Goal: Information Seeking & Learning: Find specific fact

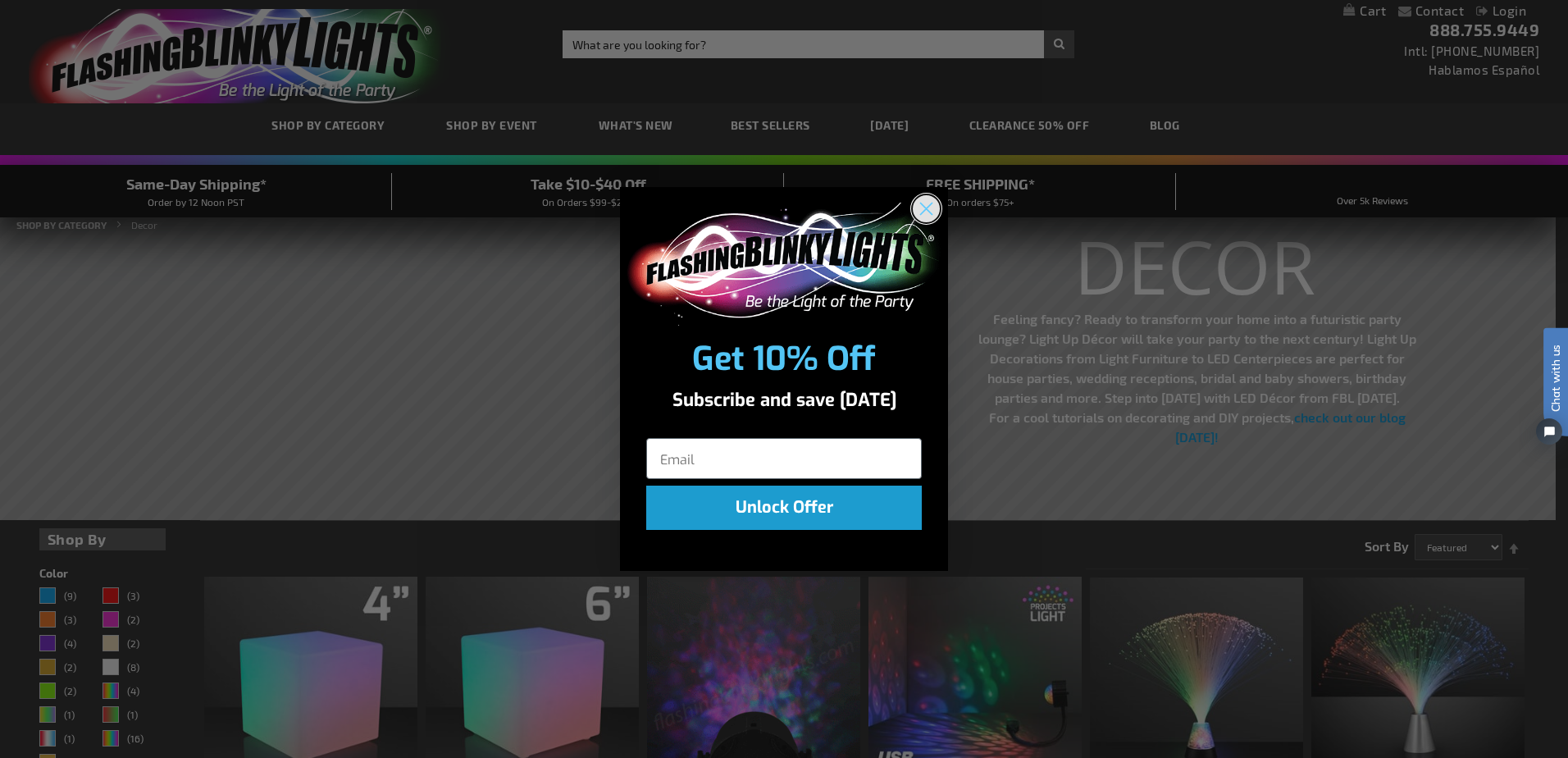
click at [932, 209] on circle "Close dialog" at bounding box center [926, 207] width 27 height 27
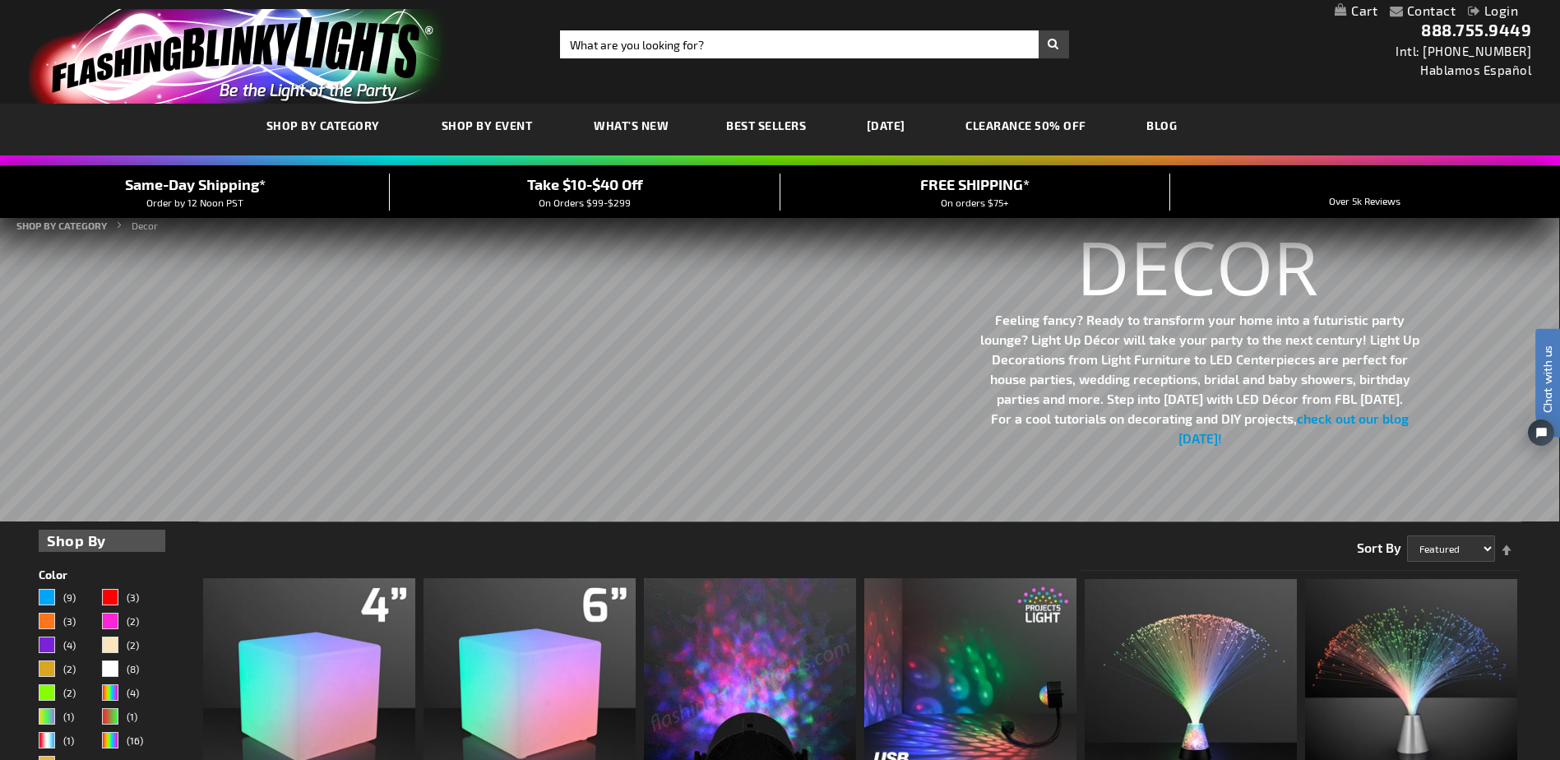
click at [1149, 19] on div "Contact Compare Products Login Skip to Content My Cart My Cart Close You have n…" at bounding box center [780, 10] width 1560 height 21
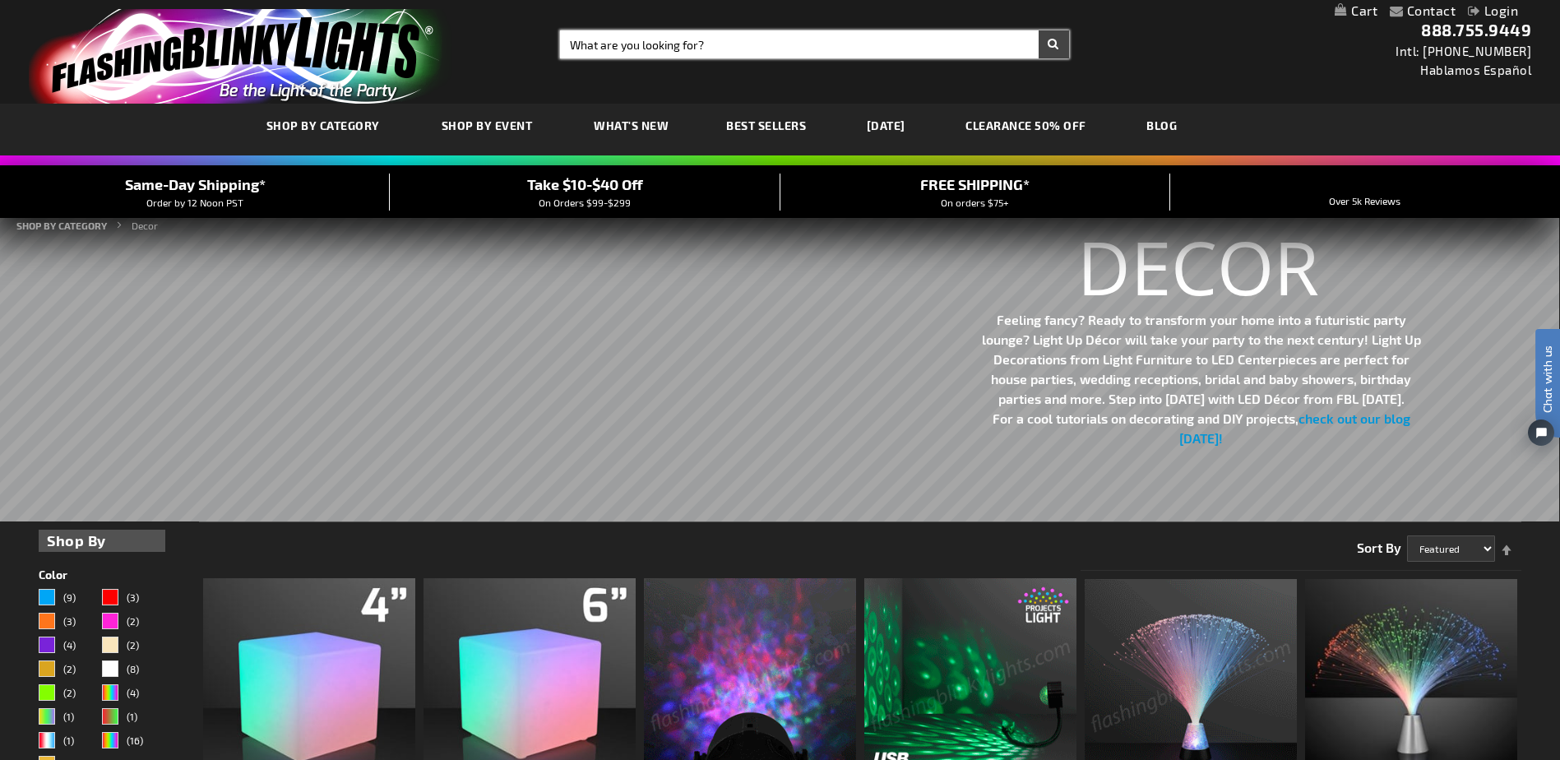
click at [858, 40] on input "Search" at bounding box center [814, 44] width 508 height 28
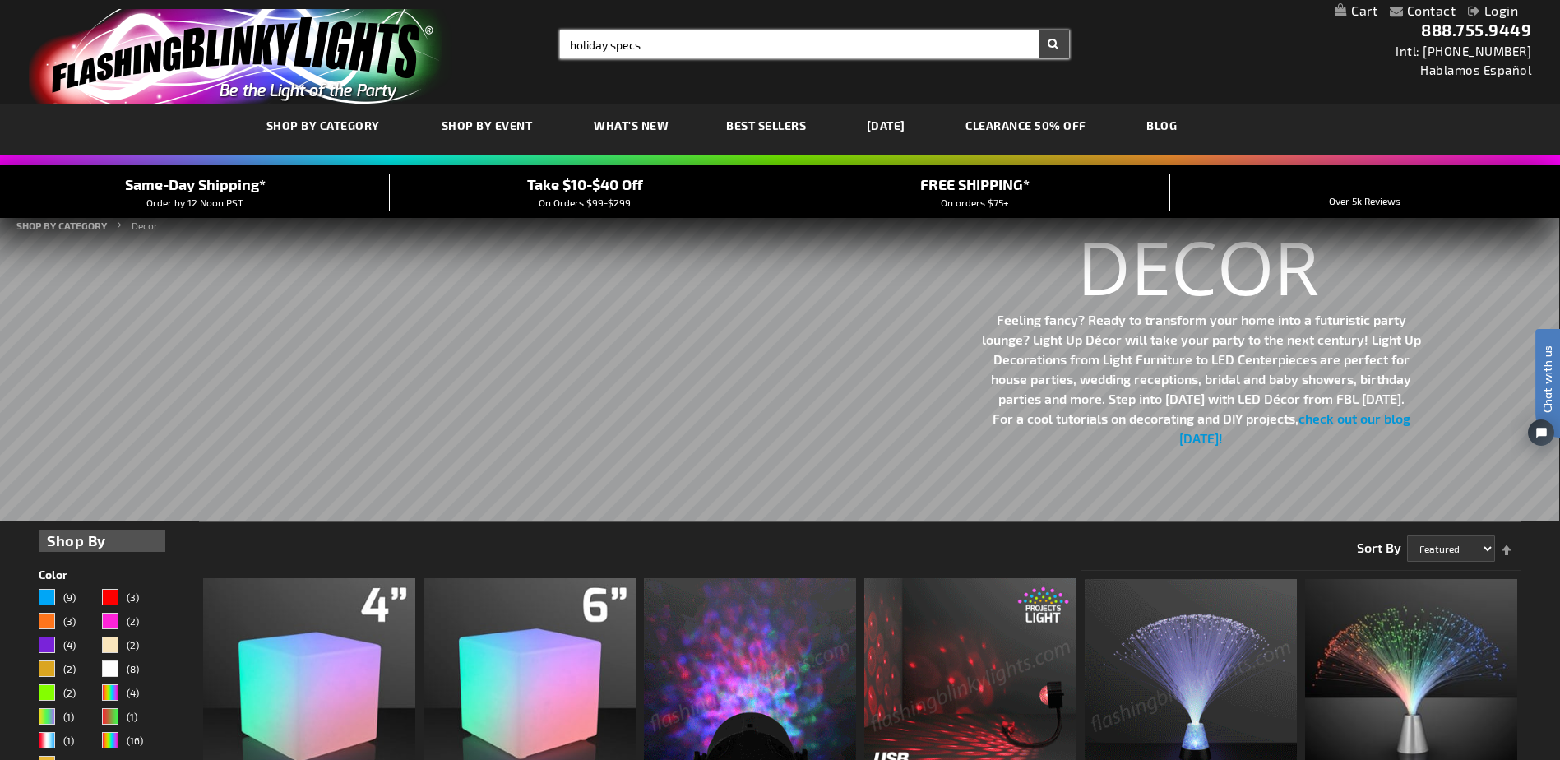
type input "holiday specs"
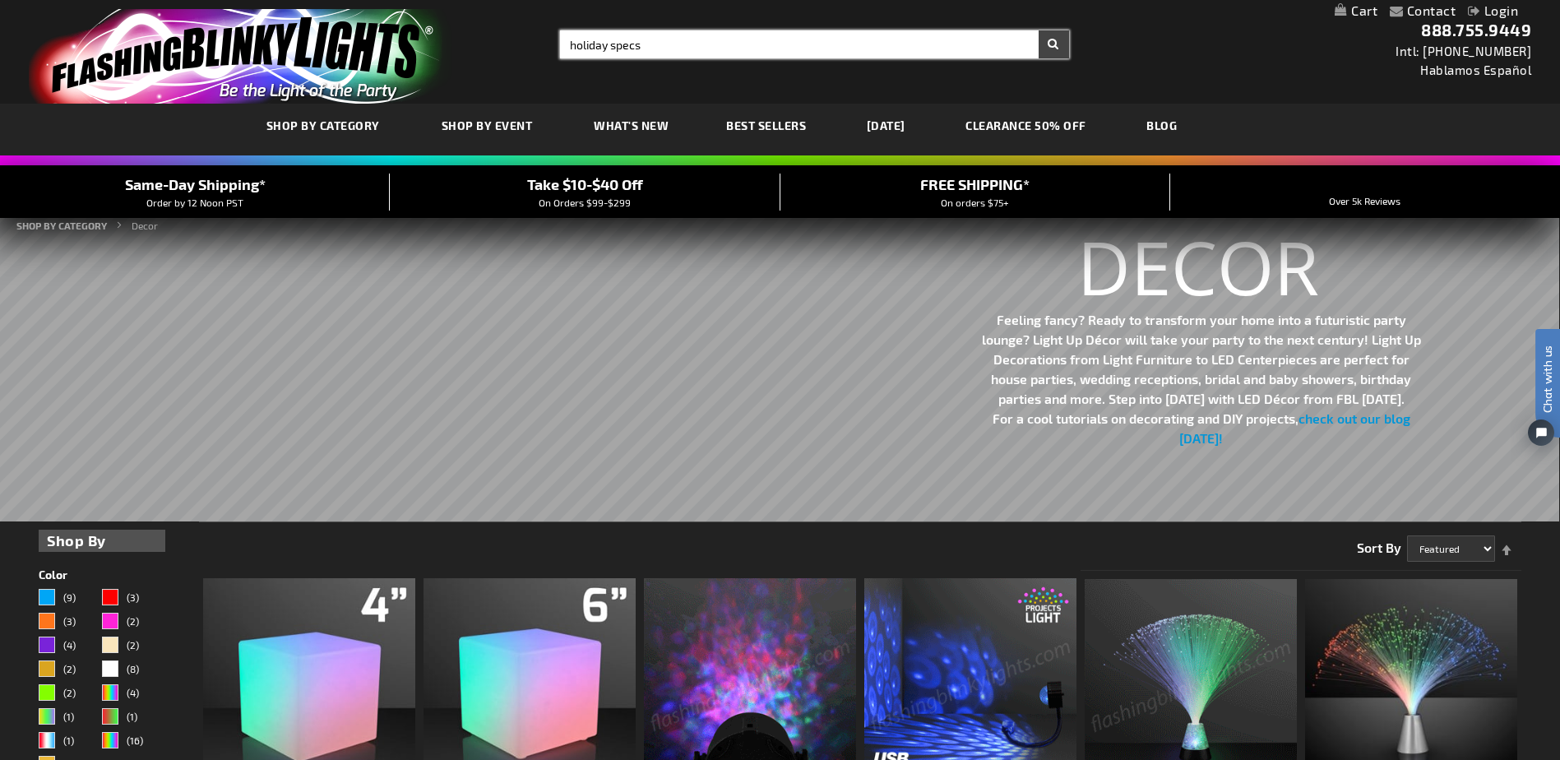
click at [1038, 30] on button "Search" at bounding box center [1053, 44] width 30 height 28
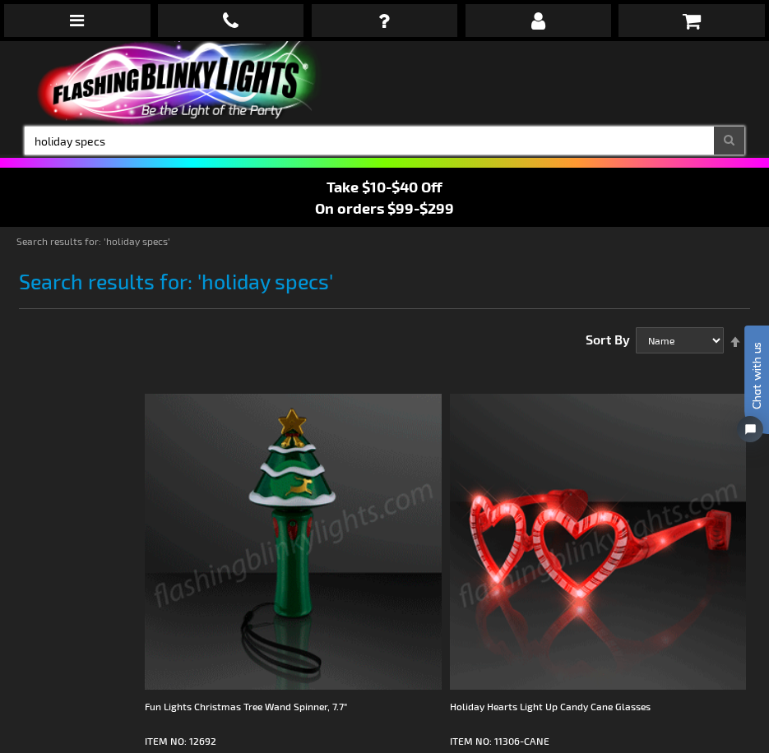
click at [266, 146] on input "holiday specs" at bounding box center [384, 141] width 719 height 28
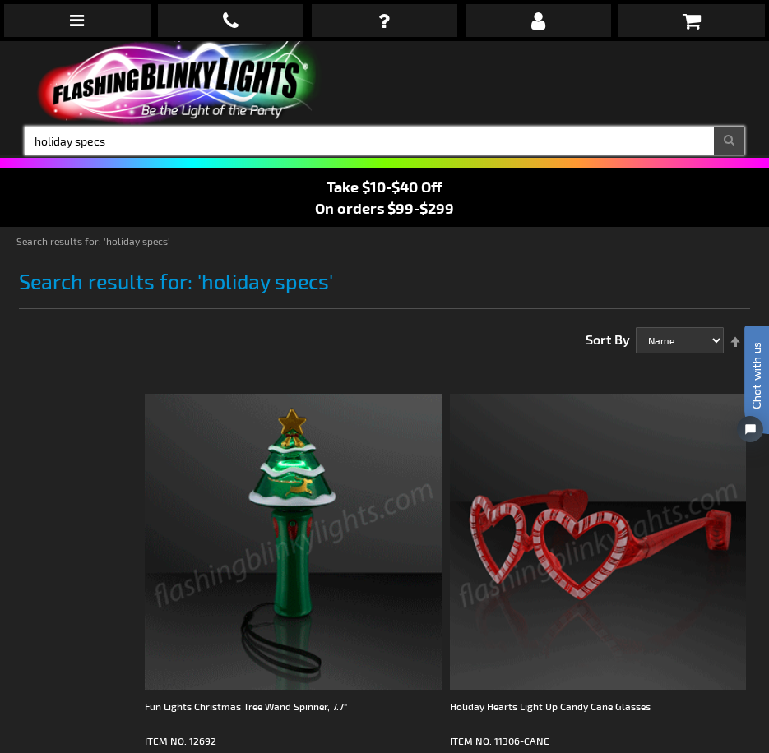
click at [266, 146] on input "holiday specs" at bounding box center [384, 141] width 719 height 28
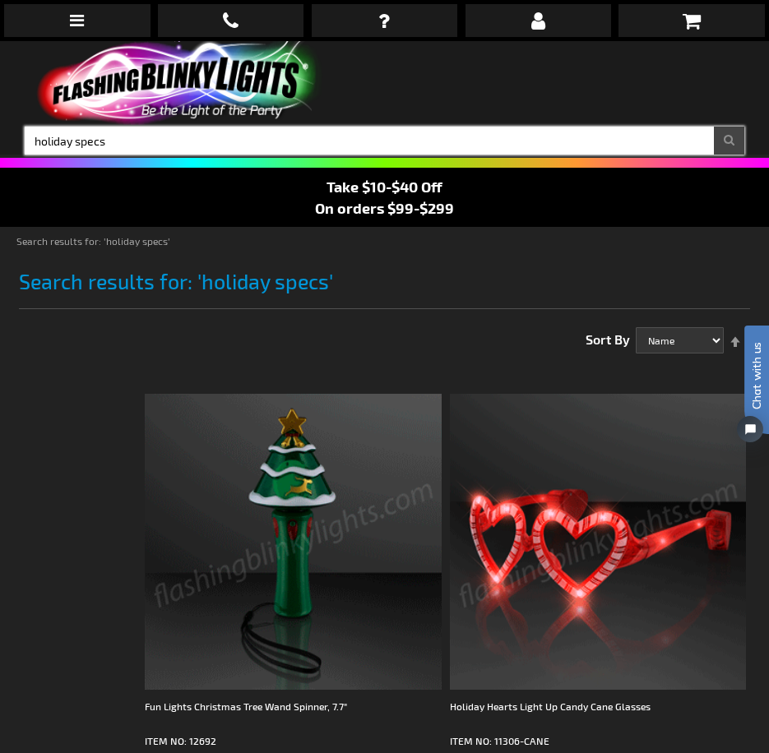
click at [266, 146] on input "holiday specs" at bounding box center [384, 141] width 719 height 28
type input "12131-gnr"
click at [714, 127] on button "Search" at bounding box center [729, 141] width 30 height 28
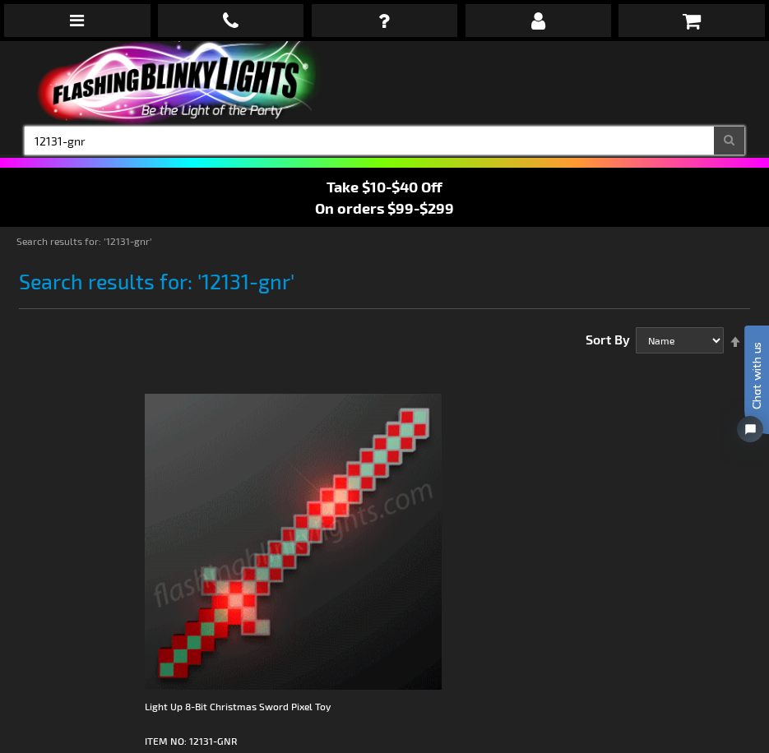
click at [99, 140] on input "12131-gnr" at bounding box center [384, 141] width 719 height 28
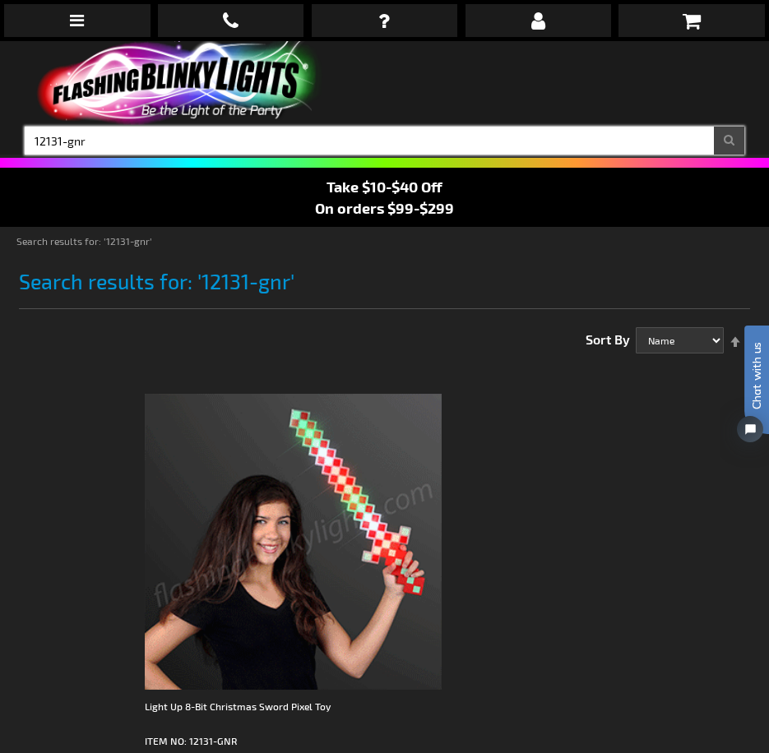
type input "12131-gnr"
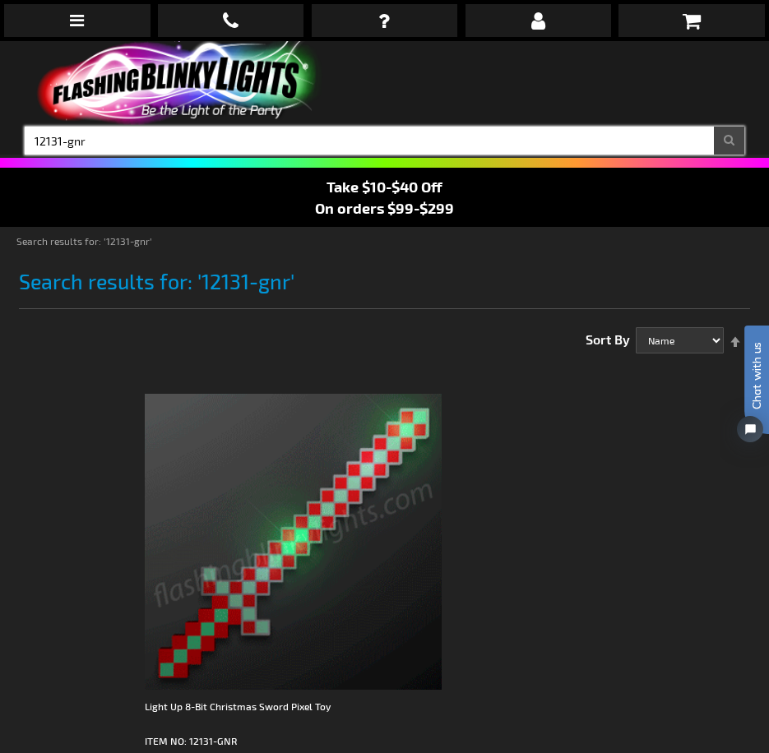
click at [194, 145] on input "12131-gnr" at bounding box center [384, 141] width 719 height 28
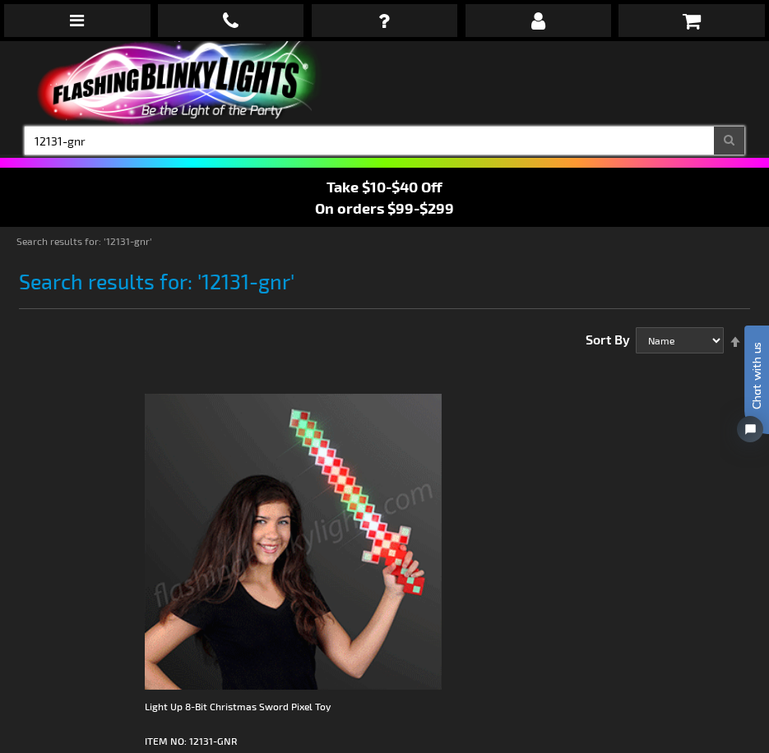
click at [194, 145] on input "12131-gnr" at bounding box center [384, 141] width 719 height 28
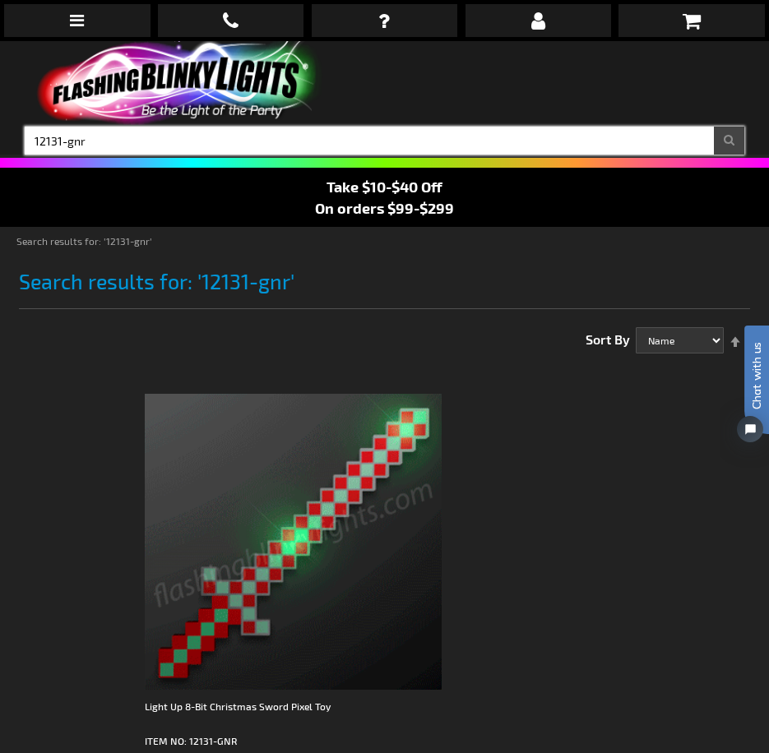
click at [194, 145] on input "12131-gnr" at bounding box center [384, 141] width 719 height 28
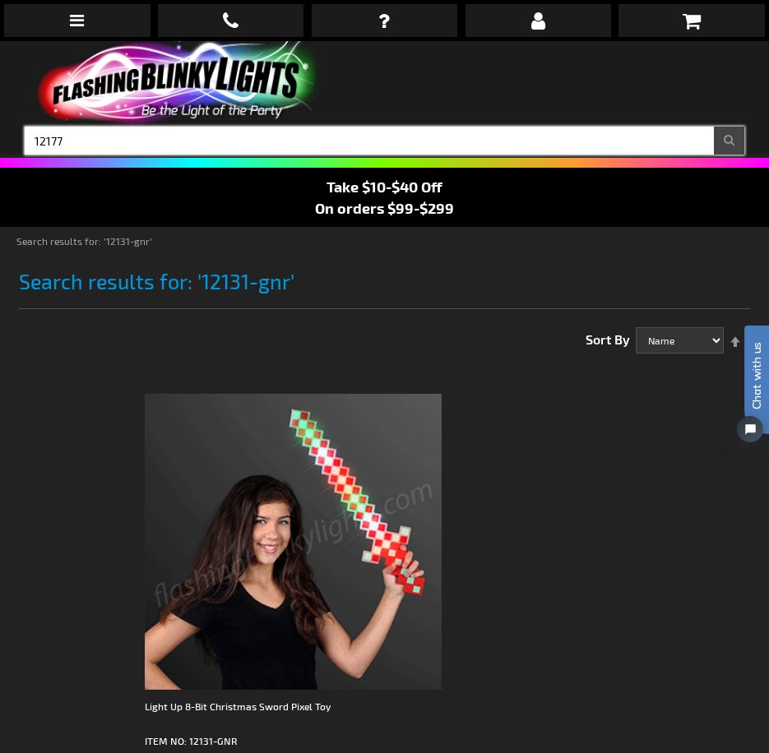
type input "12177"
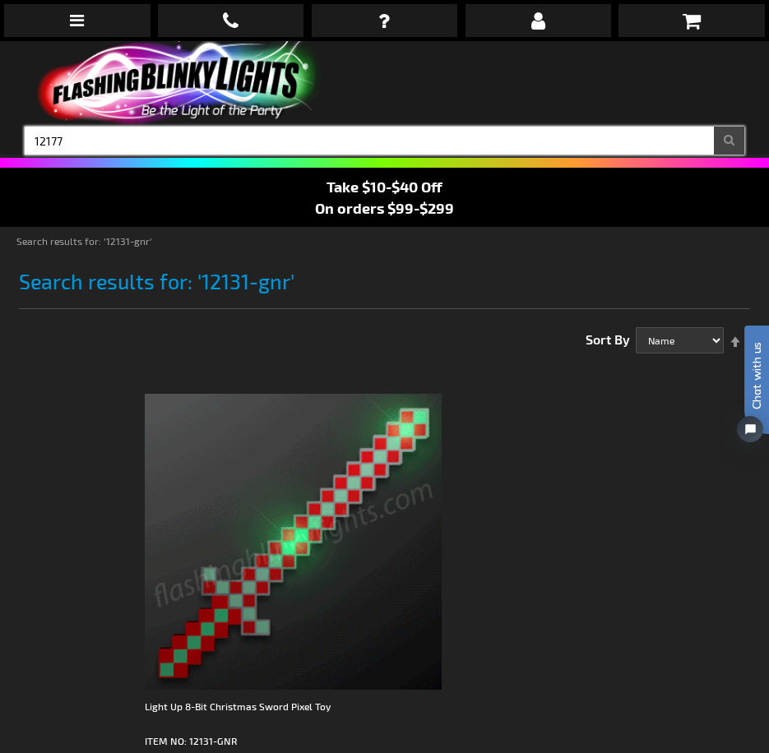
click at [714, 127] on button "Search" at bounding box center [729, 141] width 30 height 28
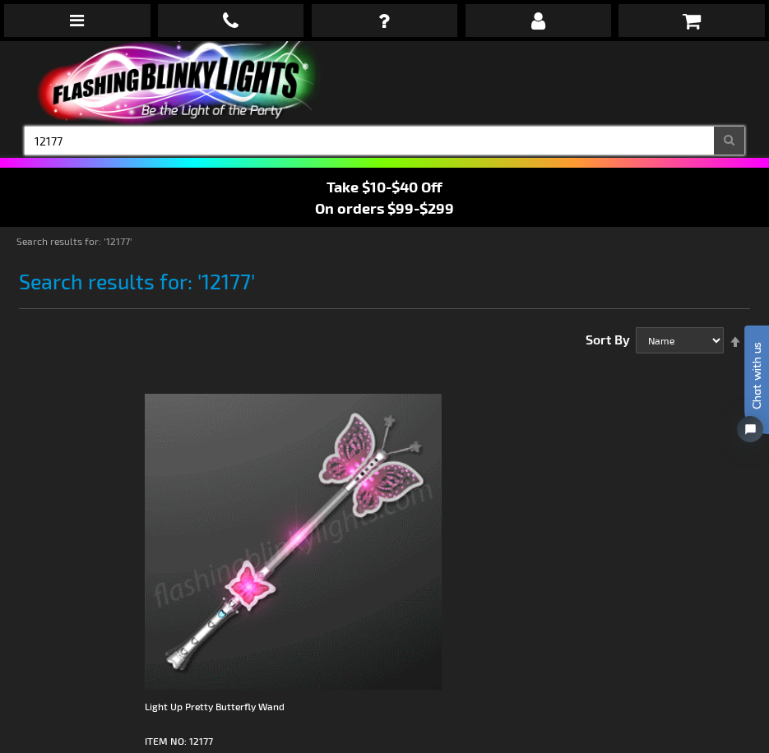
click at [106, 132] on input "12177" at bounding box center [384, 141] width 719 height 28
type input "11793"
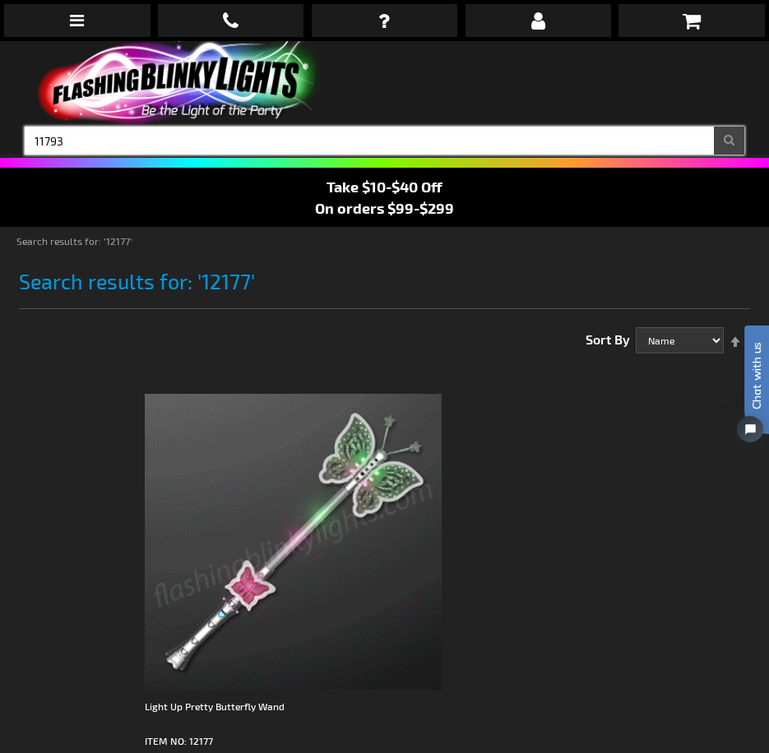
click at [714, 127] on button "Search" at bounding box center [729, 141] width 30 height 28
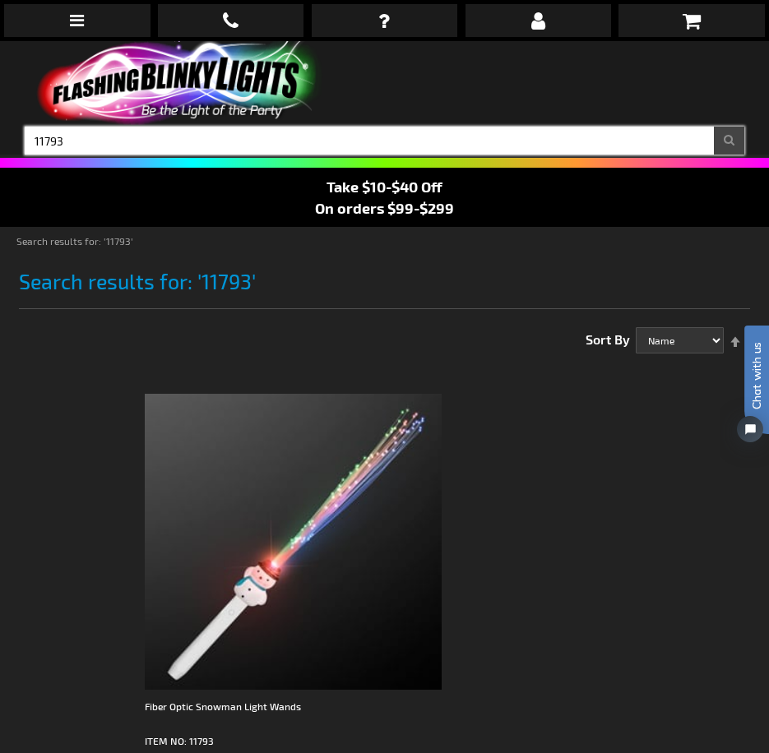
click at [237, 133] on input "11793" at bounding box center [384, 141] width 719 height 28
type input "12248-mlt"
click at [714, 127] on button "Search" at bounding box center [729, 141] width 30 height 28
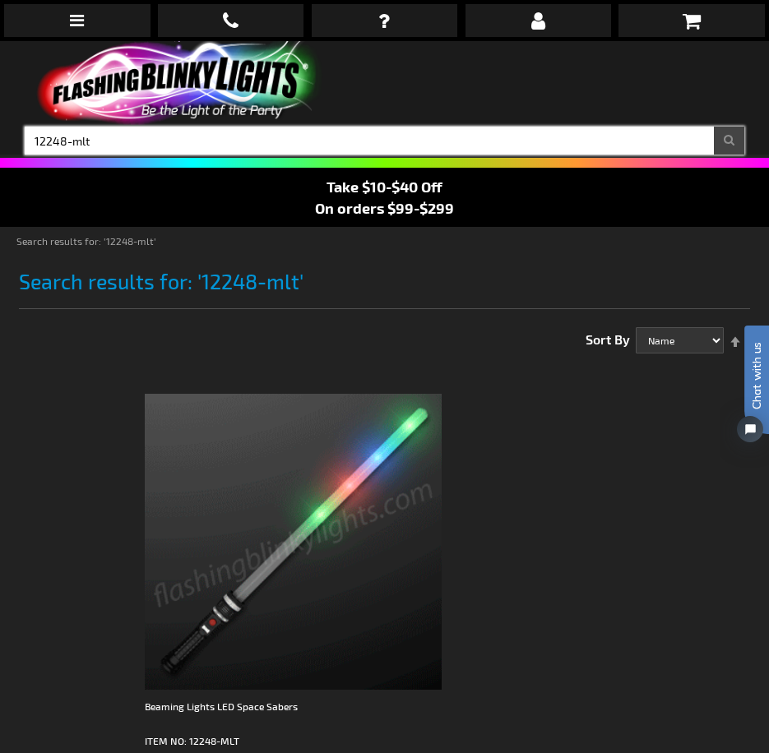
click at [225, 135] on input "12248-mlt" at bounding box center [384, 141] width 719 height 28
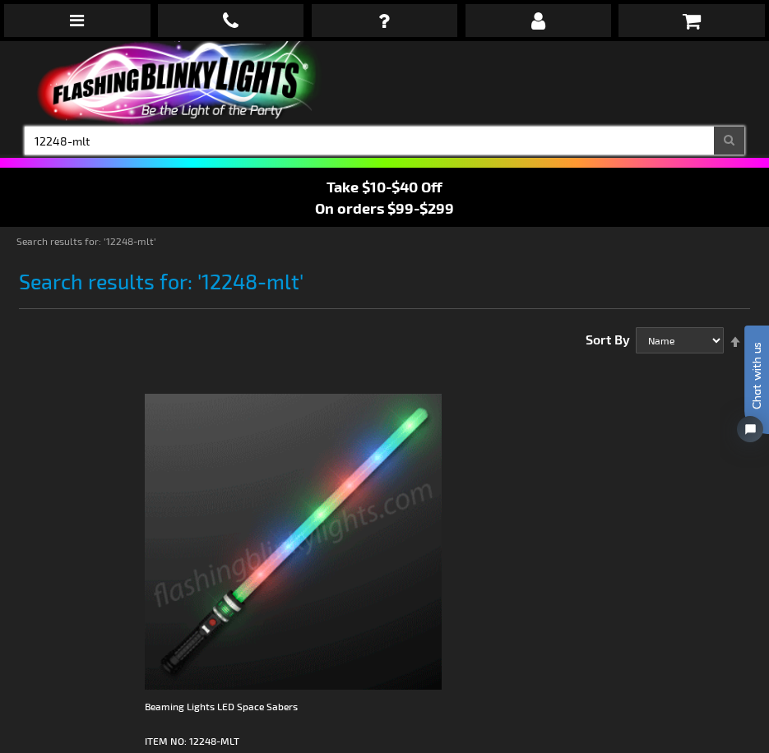
click at [225, 135] on input "12248-mlt" at bounding box center [384, 141] width 719 height 28
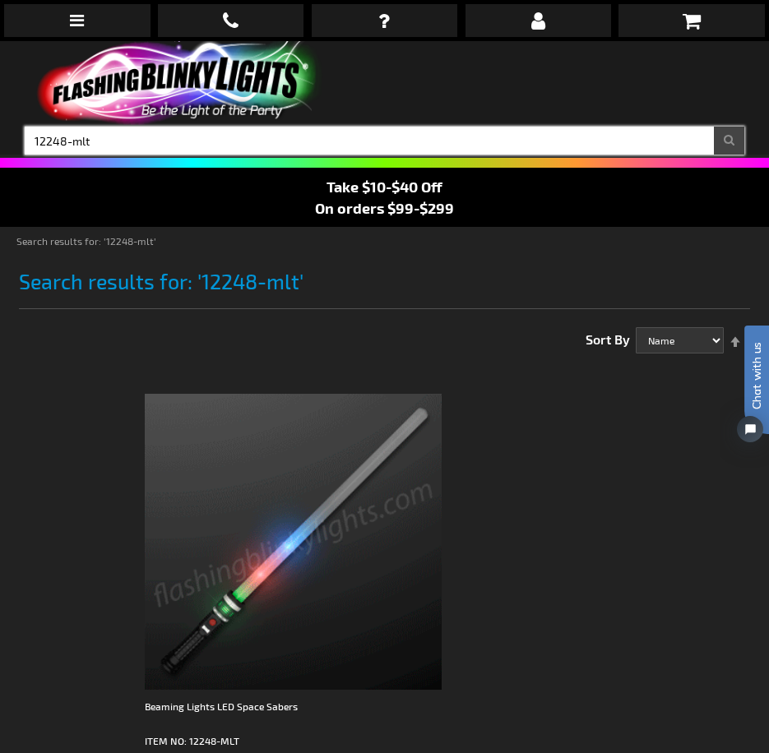
click at [225, 135] on input "12248-mlt" at bounding box center [384, 141] width 719 height 28
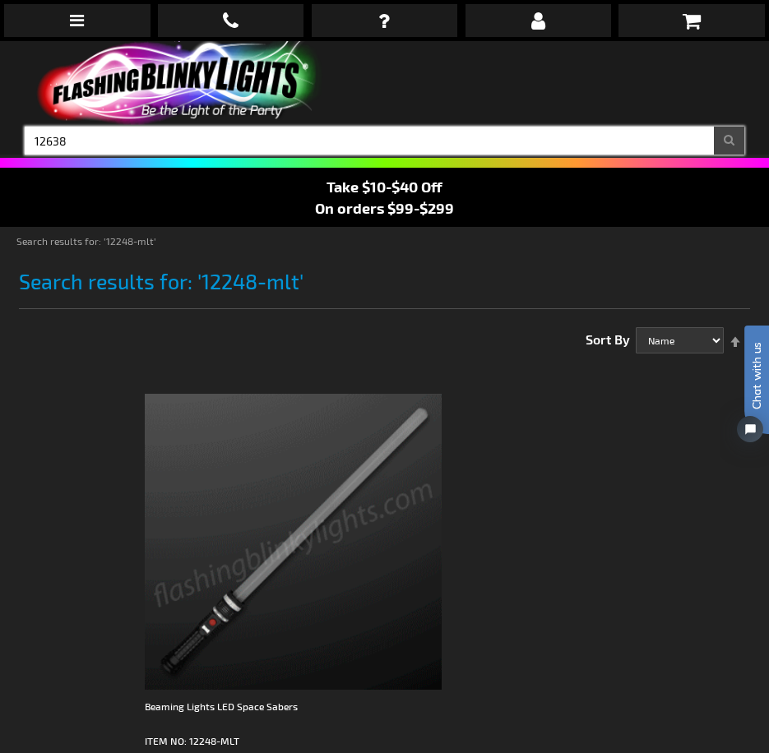
type input "12638"
click at [714, 127] on button "Search" at bounding box center [729, 141] width 30 height 28
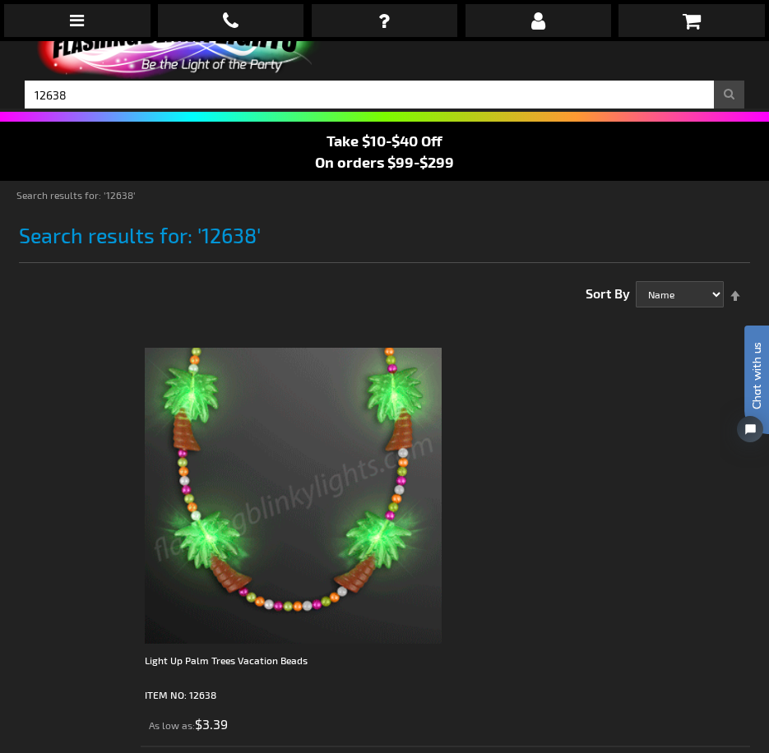
scroll to position [82, 0]
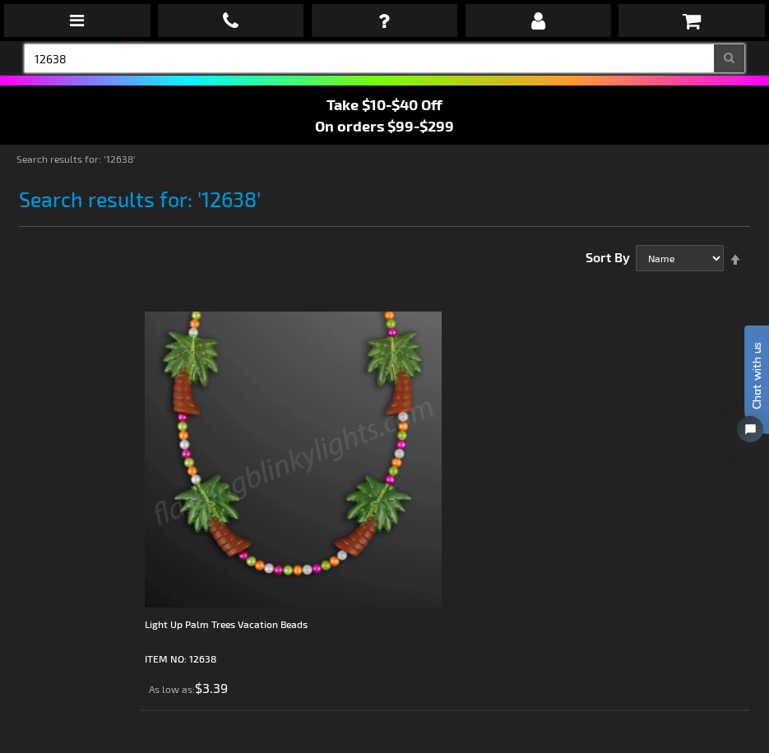
click at [230, 61] on input "12638" at bounding box center [384, 58] width 719 height 28
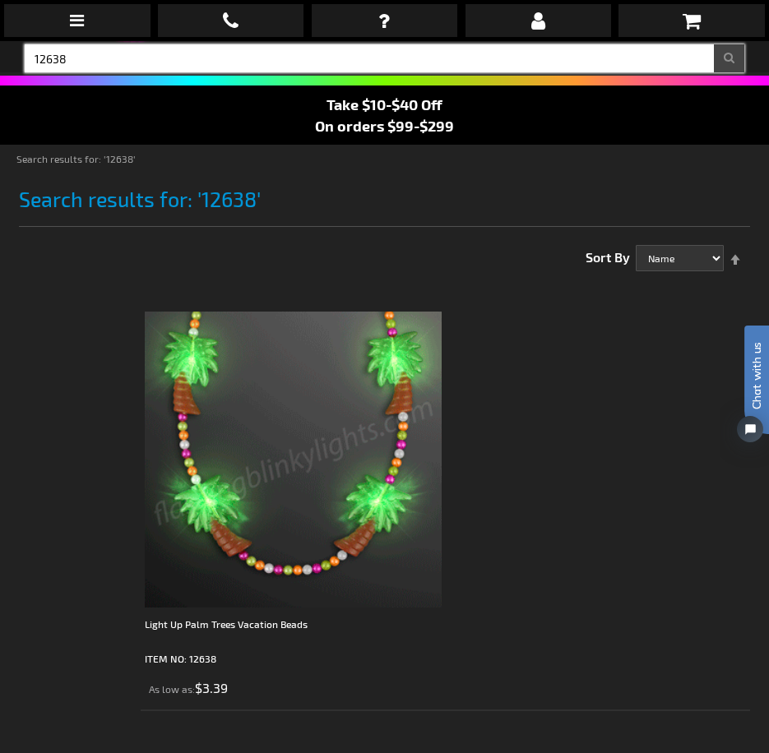
click at [230, 61] on input "12638" at bounding box center [384, 58] width 719 height 28
type input "12002"
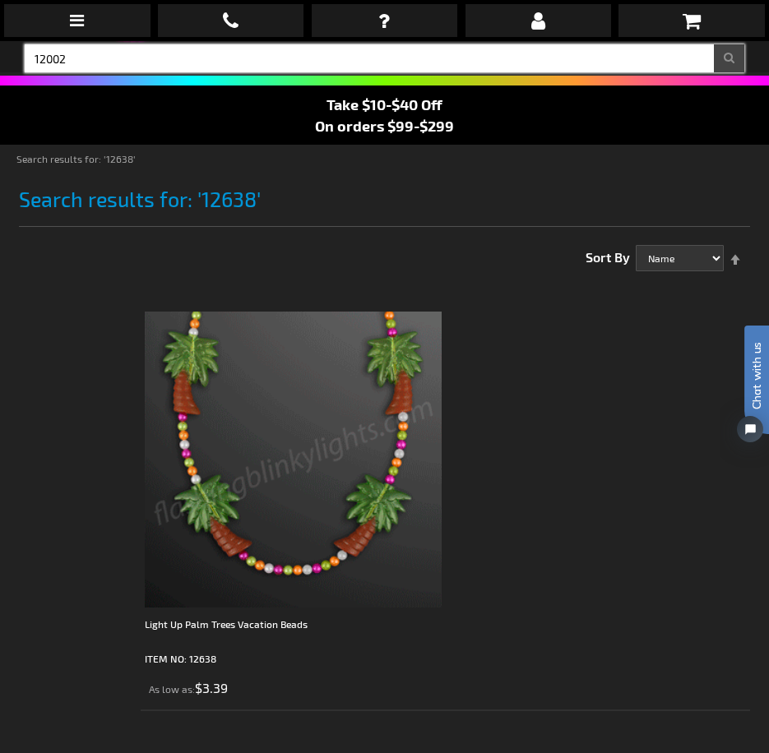
click at [714, 44] on button "Search" at bounding box center [729, 58] width 30 height 28
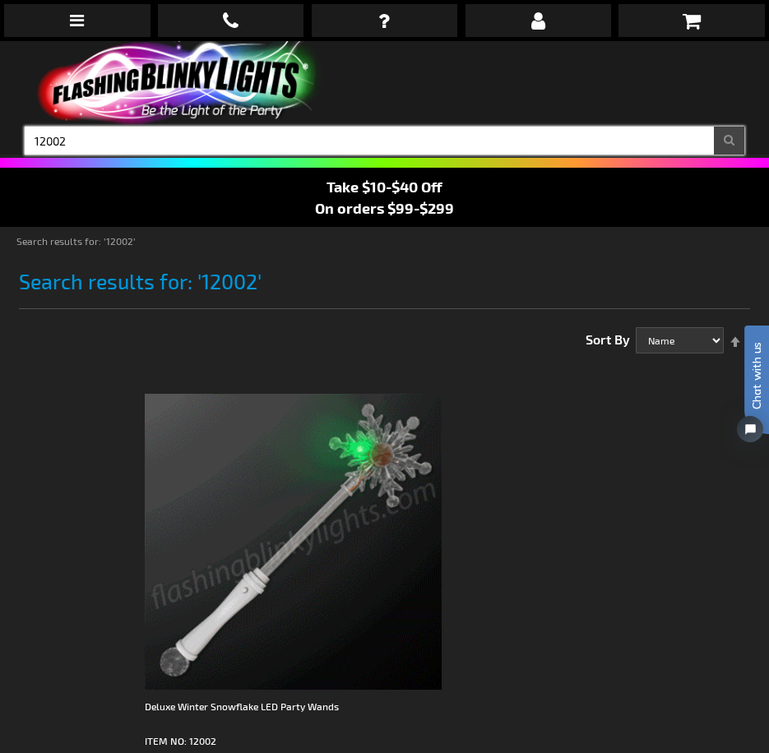
type input "12002"
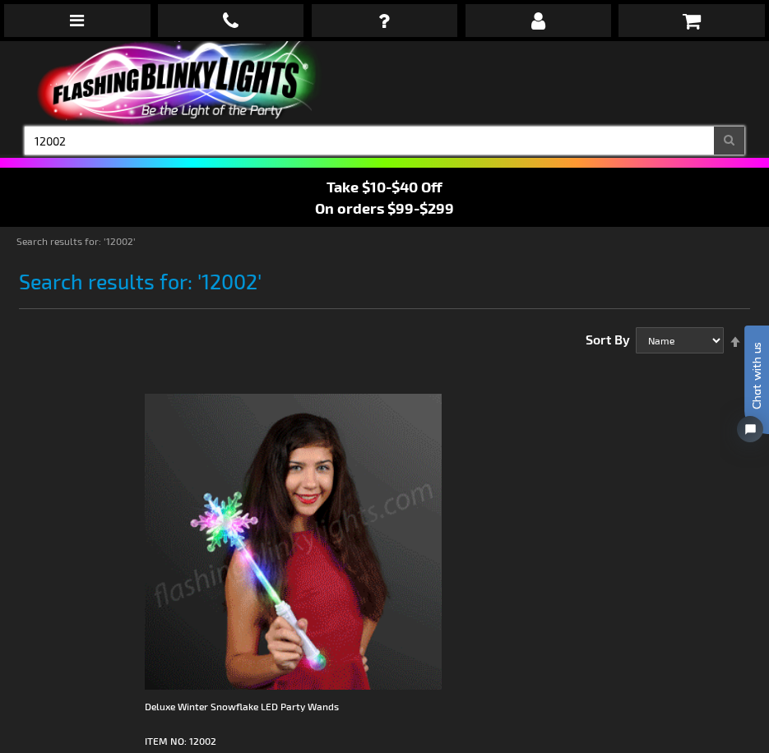
click at [310, 139] on input "12002" at bounding box center [384, 141] width 719 height 28
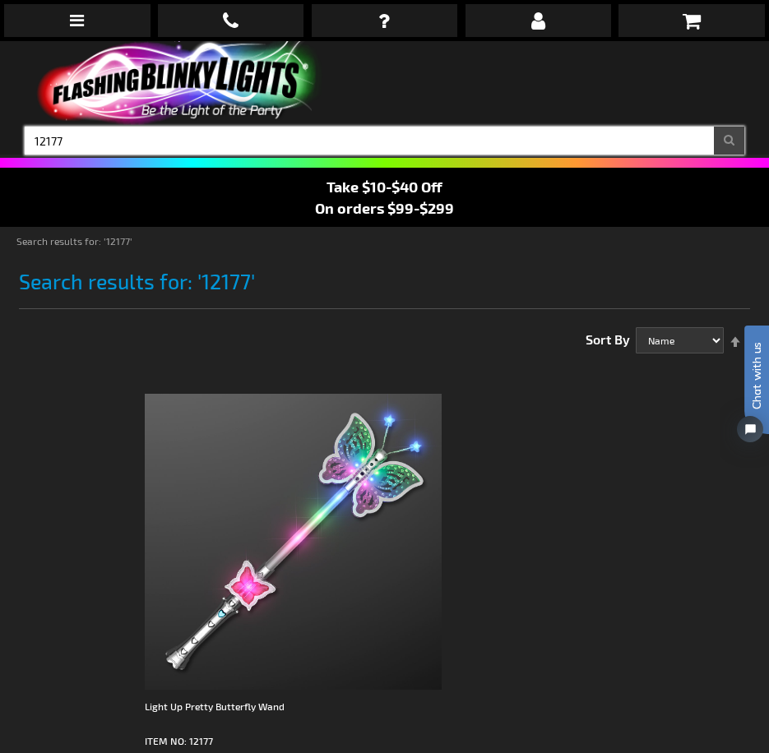
click at [101, 150] on input "12177" at bounding box center [384, 141] width 719 height 28
type input "12368"
click at [714, 127] on button "Search" at bounding box center [729, 141] width 30 height 28
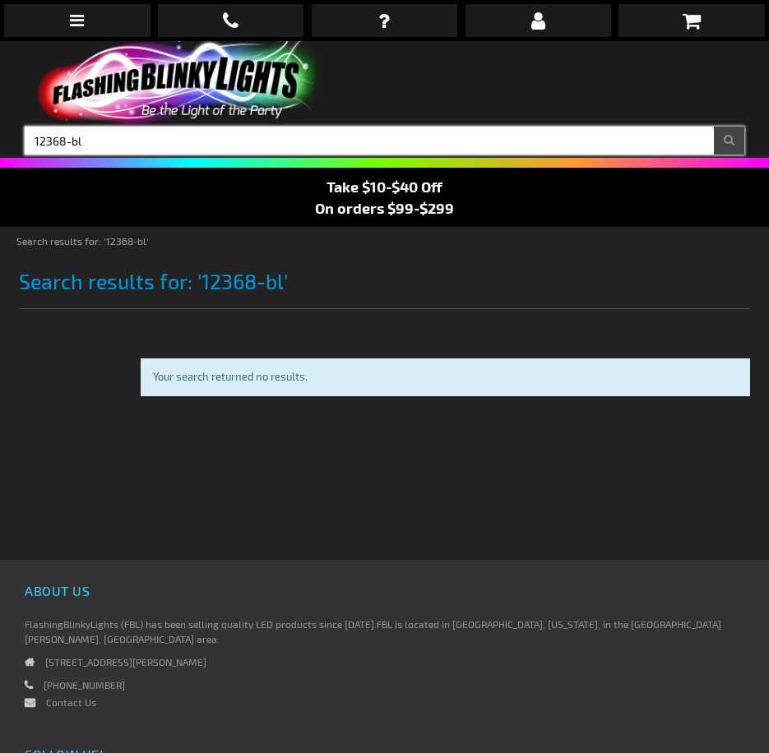
click at [95, 127] on input "12368-bl" at bounding box center [384, 141] width 719 height 28
click at [90, 138] on input "12368-bl" at bounding box center [384, 141] width 719 height 28
type input "12368-bl"
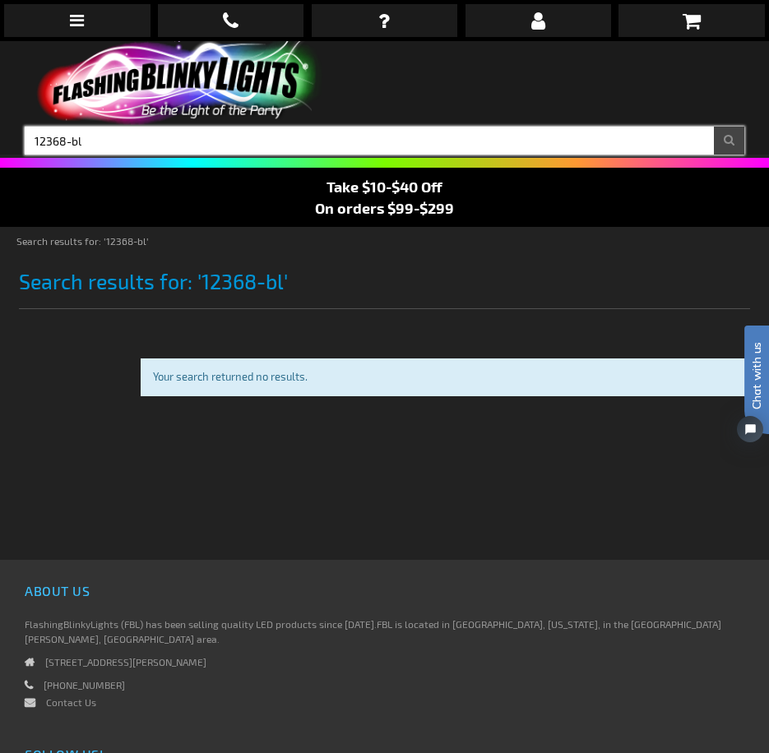
click at [714, 127] on button "Search" at bounding box center [729, 141] width 30 height 28
click at [130, 140] on input "12368-bl" at bounding box center [384, 141] width 719 height 28
type input "bubble wand"
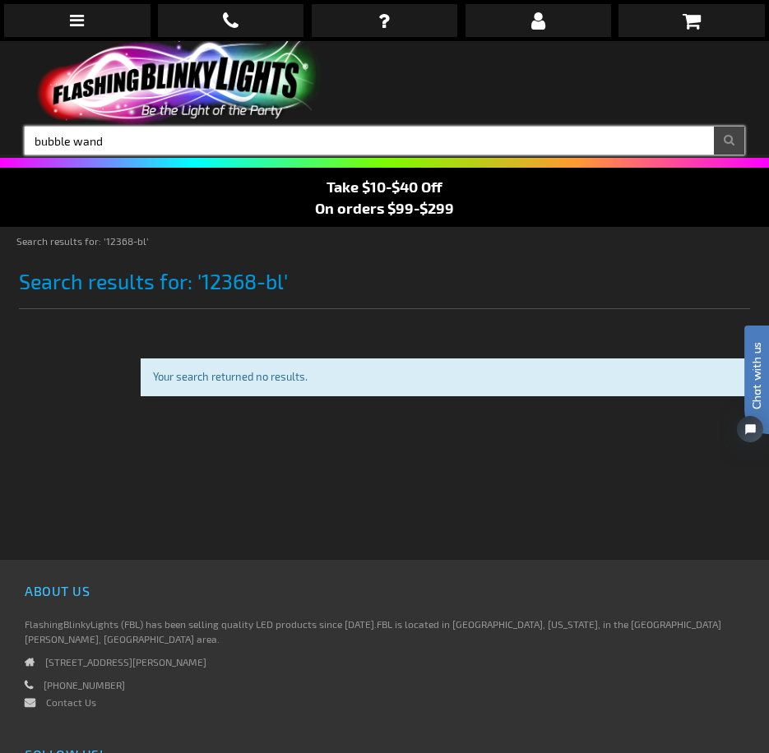
click at [714, 127] on button "Search" at bounding box center [729, 141] width 30 height 28
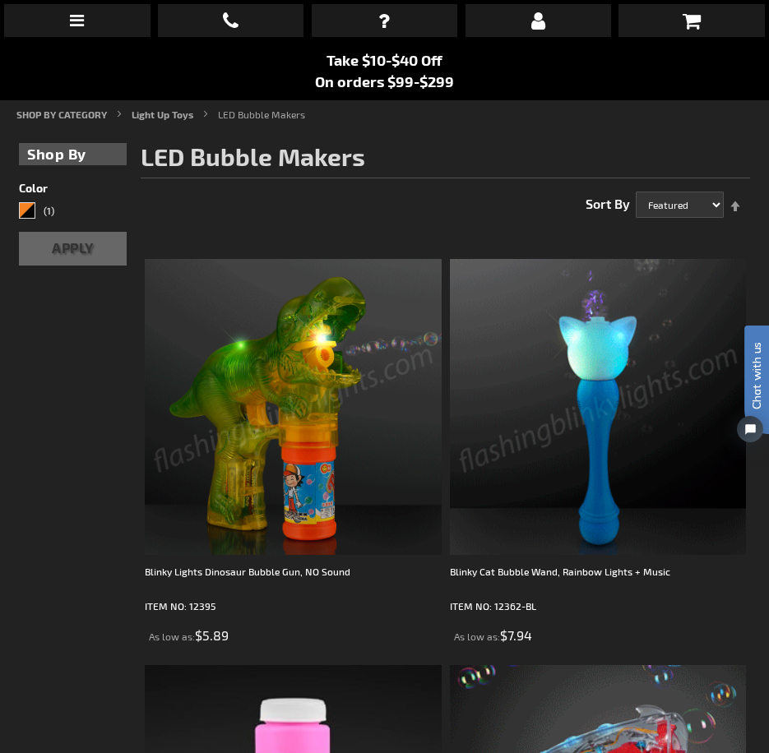
scroll to position [164, 0]
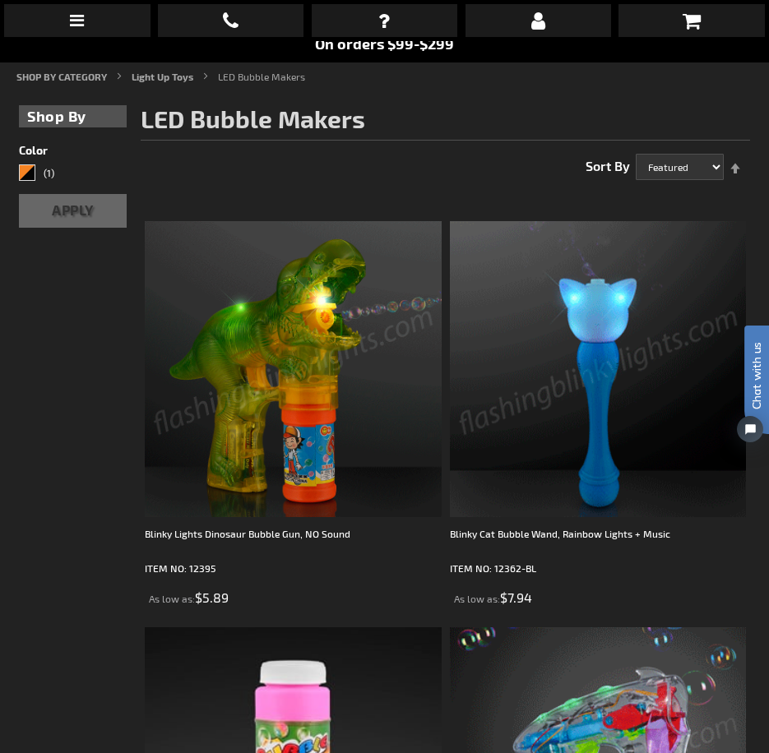
click at [576, 494] on img at bounding box center [598, 369] width 296 height 296
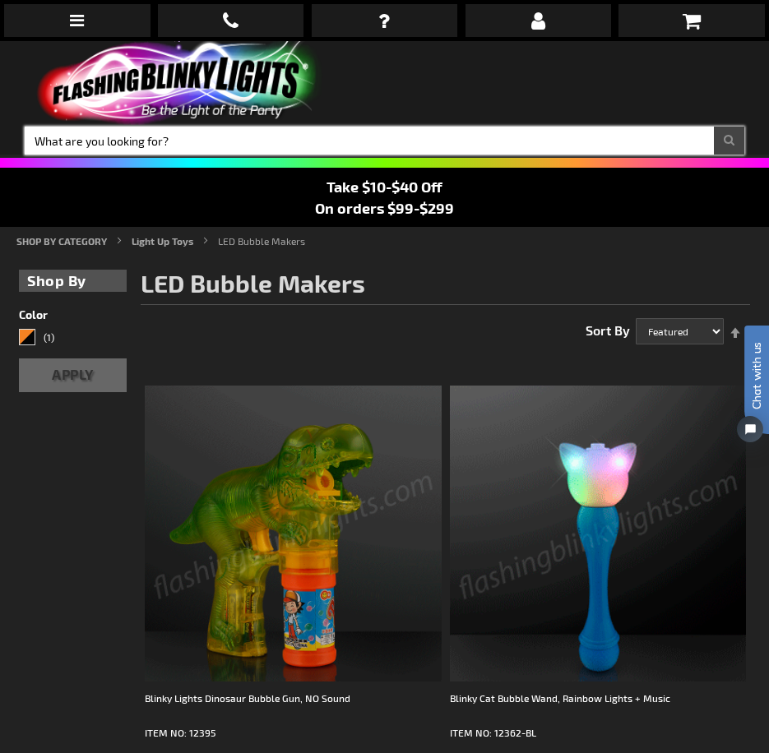
click at [191, 141] on input "Search" at bounding box center [384, 141] width 719 height 28
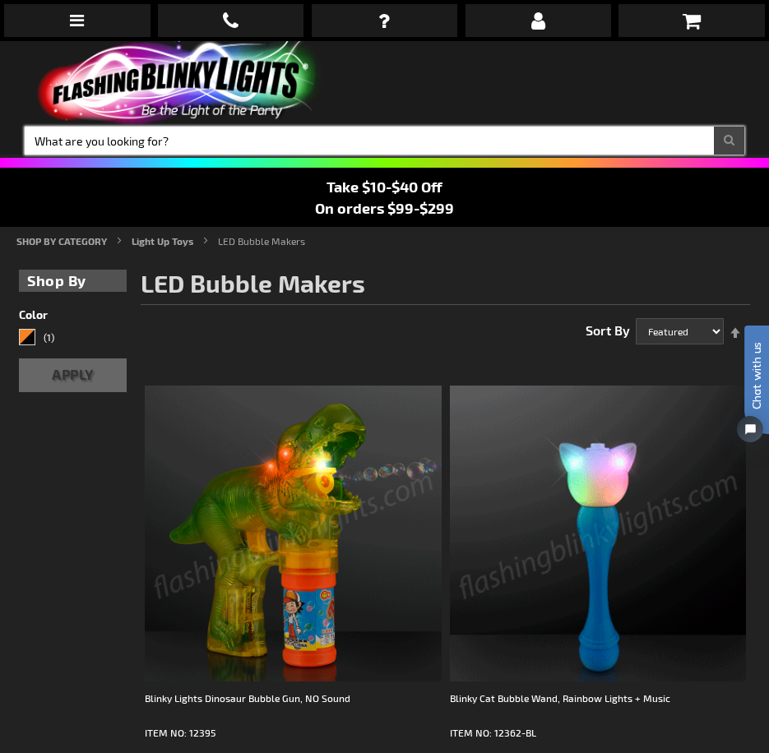
click at [191, 141] on input "Search" at bounding box center [384, 141] width 719 height 28
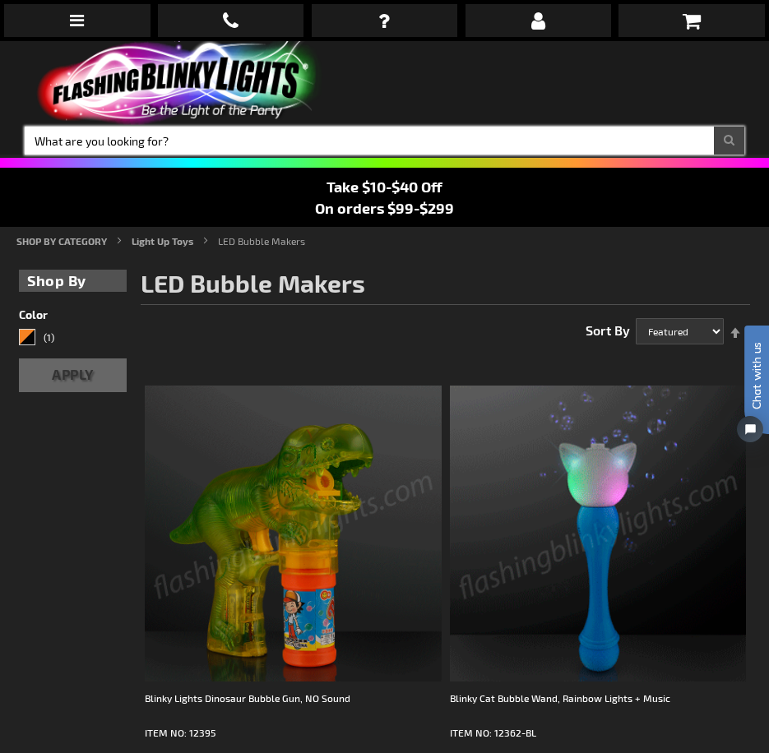
click at [191, 141] on input "Search" at bounding box center [384, 141] width 719 height 28
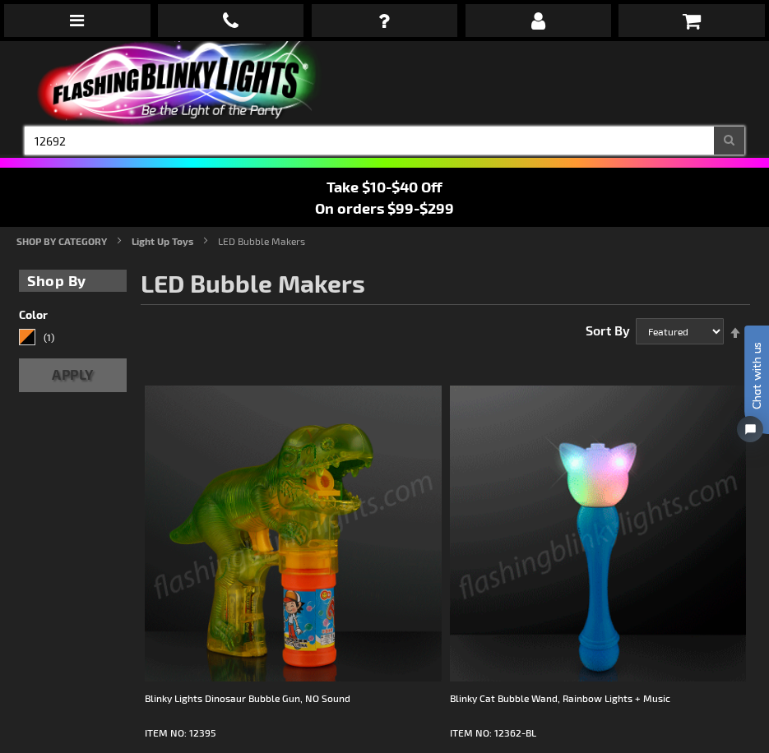
type input "12692"
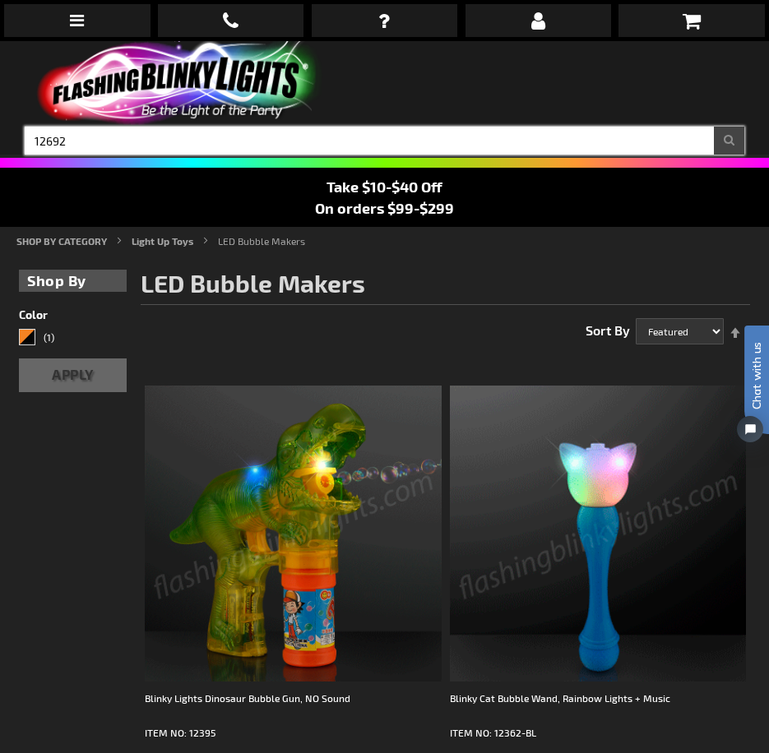
click at [714, 127] on button "Search" at bounding box center [729, 141] width 30 height 28
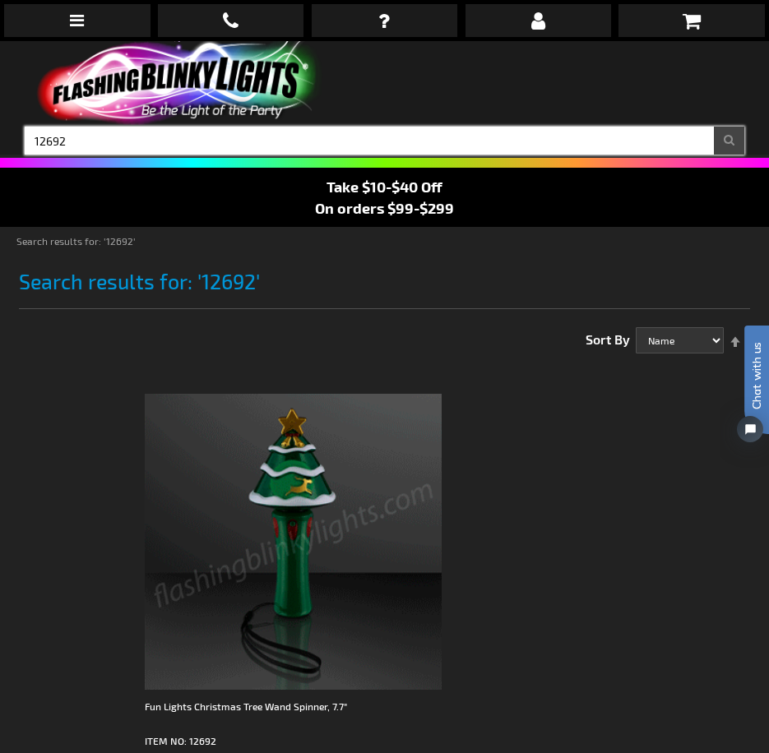
click at [232, 135] on input "12692" at bounding box center [384, 141] width 719 height 28
type input "12029"
click at [714, 127] on button "Search" at bounding box center [729, 141] width 30 height 28
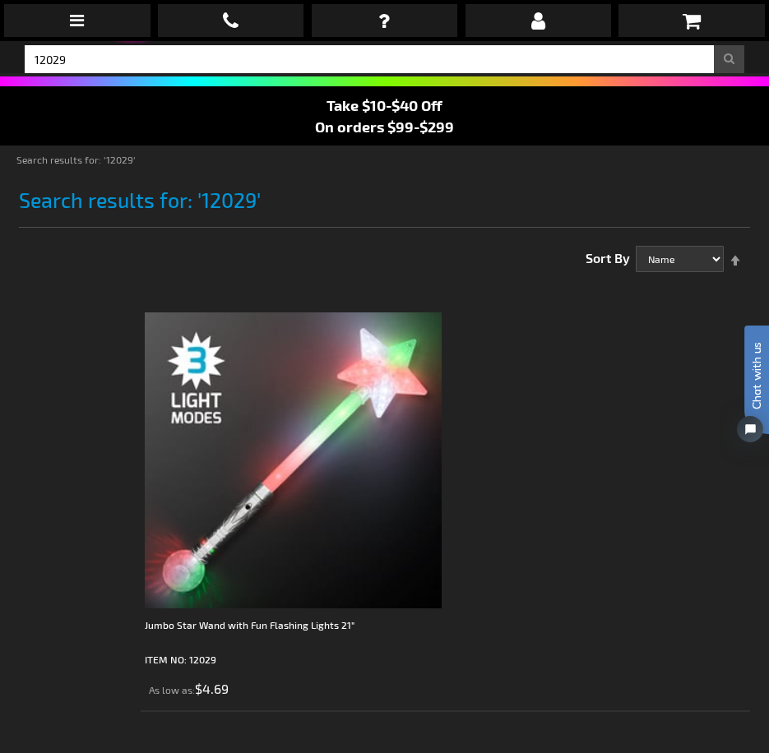
scroll to position [82, 0]
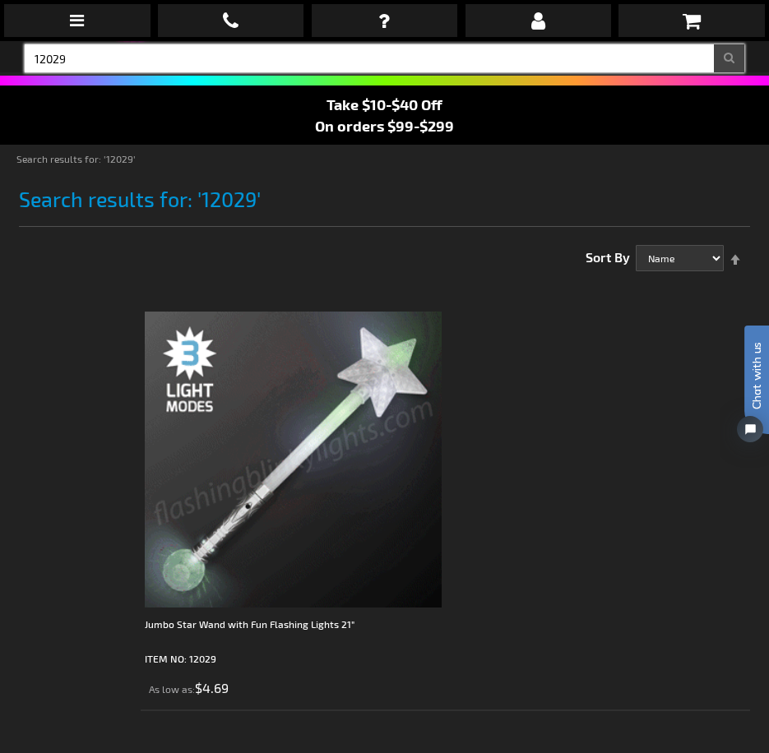
click at [155, 47] on input "12029" at bounding box center [384, 58] width 719 height 28
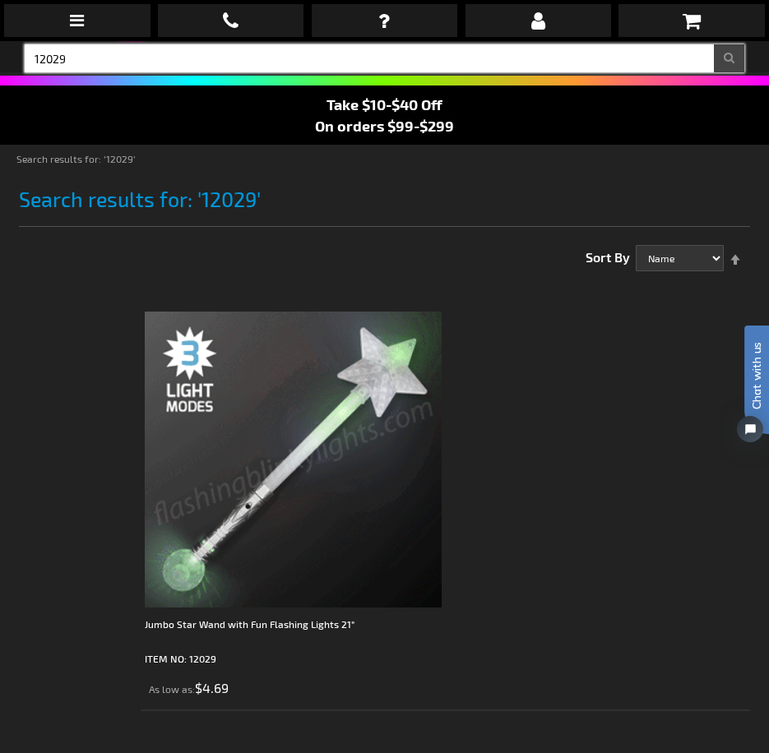
click at [155, 47] on input "12029" at bounding box center [384, 58] width 719 height 28
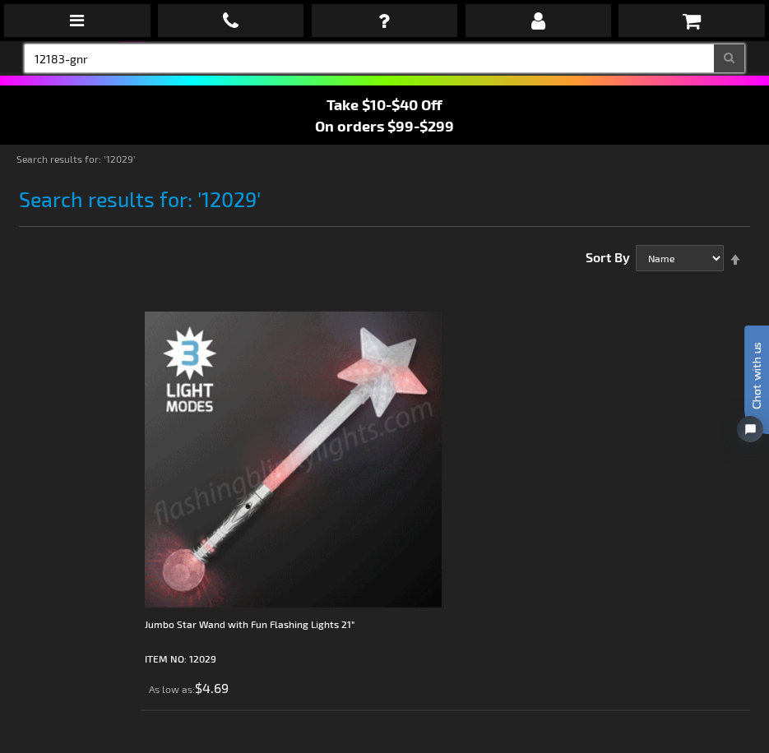
type input "12183-gnr"
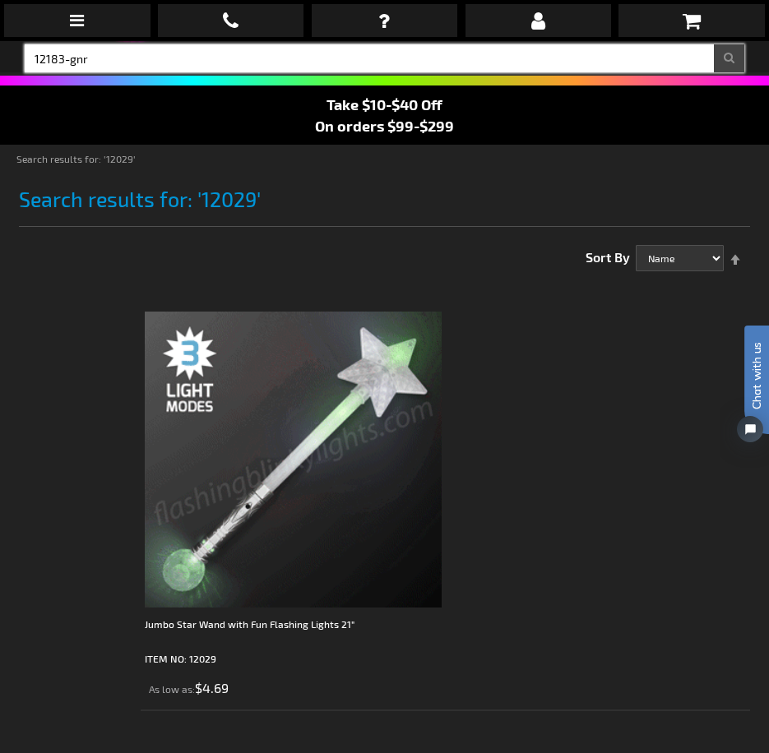
click at [714, 44] on button "Search" at bounding box center [729, 58] width 30 height 28
